Goal: Task Accomplishment & Management: Use online tool/utility

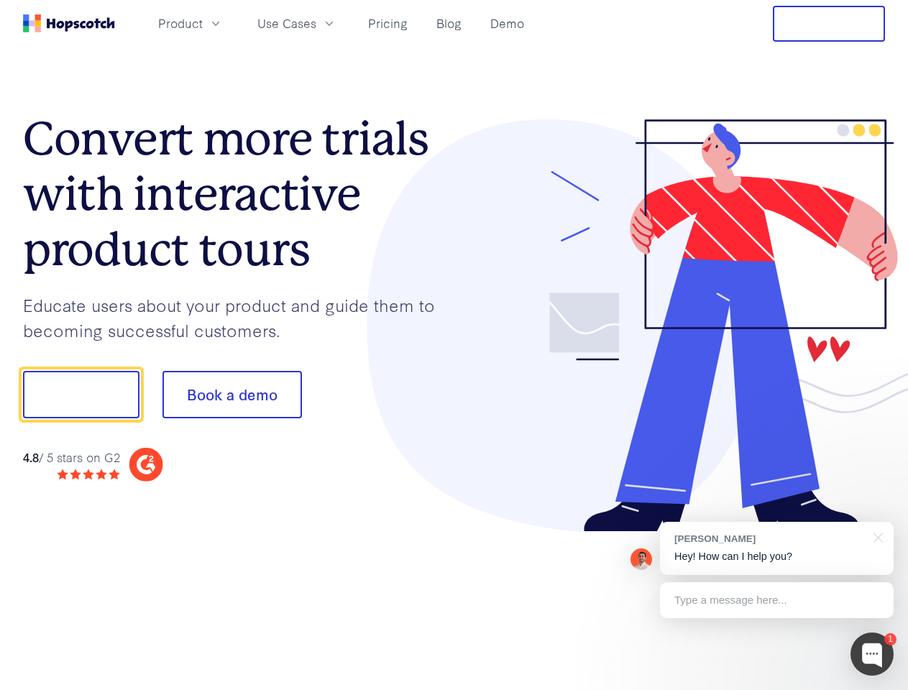
click at [454, 345] on div at bounding box center [669, 325] width 431 height 413
click at [203, 23] on span "Product" at bounding box center [180, 23] width 45 height 18
click at [316, 23] on span "Use Cases" at bounding box center [286, 23] width 59 height 18
click at [829, 24] on button "Free Trial" at bounding box center [829, 24] width 112 height 36
click at [81, 395] on button "Show me!" at bounding box center [81, 394] width 116 height 47
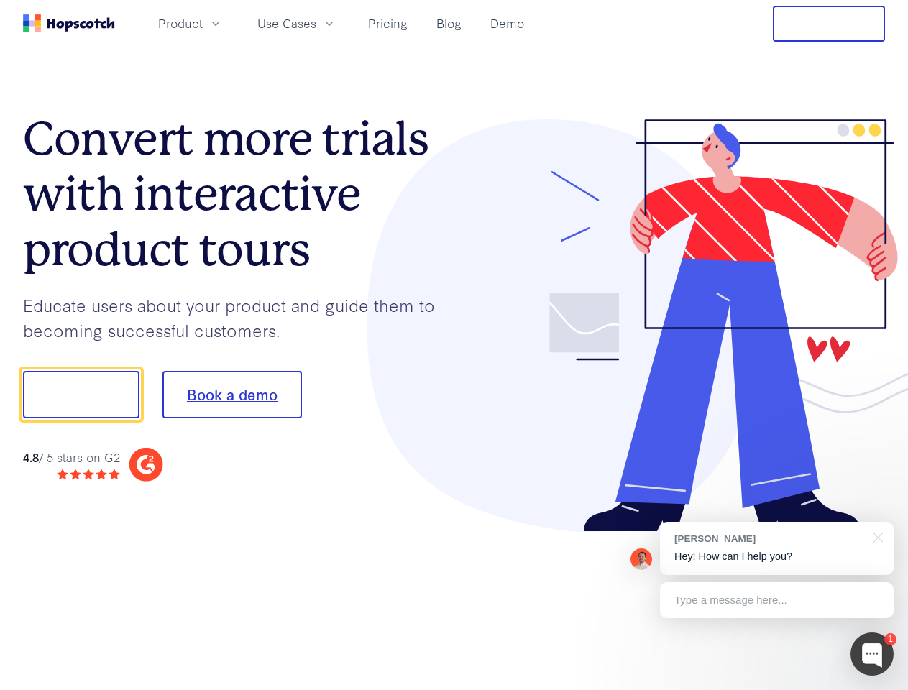
click at [232, 395] on button "Book a demo" at bounding box center [233, 394] width 140 height 47
click at [872, 654] on div at bounding box center [872, 654] width 43 height 43
click at [777, 549] on div "[PERSON_NAME] Hey! How can I help you?" at bounding box center [777, 548] width 234 height 53
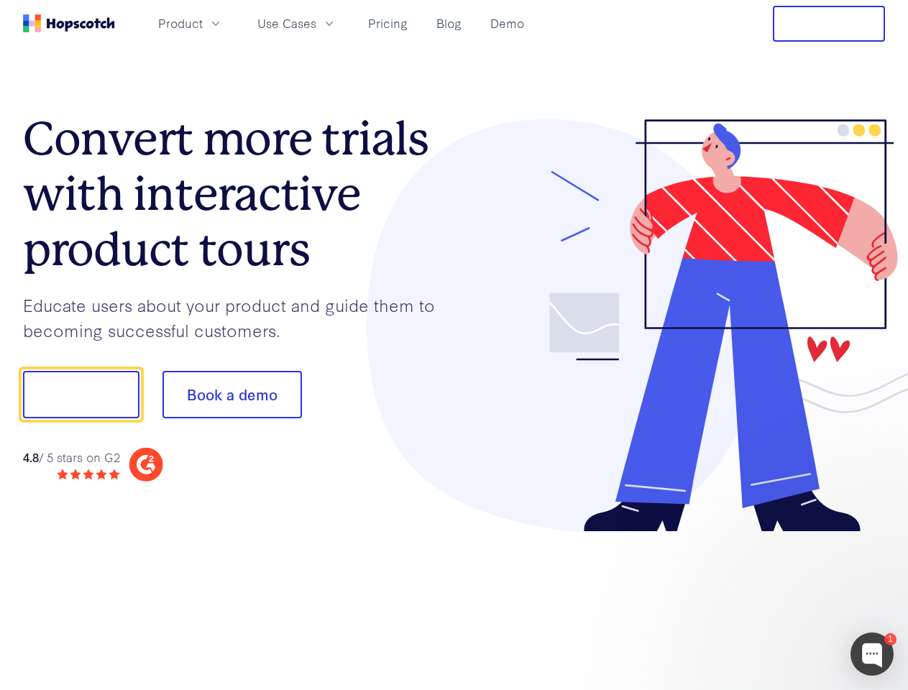
click at [876, 536] on div at bounding box center [759, 489] width 270 height 287
click at [777, 600] on div at bounding box center [759, 489] width 270 height 287
